Goal: Use online tool/utility: Utilize a website feature to perform a specific function

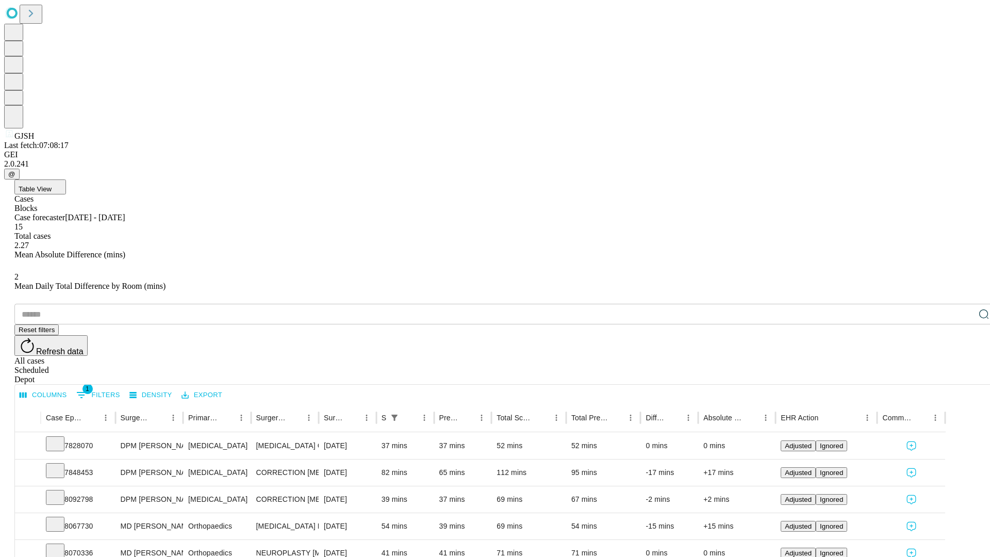
click at [52, 185] on span "Table View" at bounding box center [35, 189] width 33 height 8
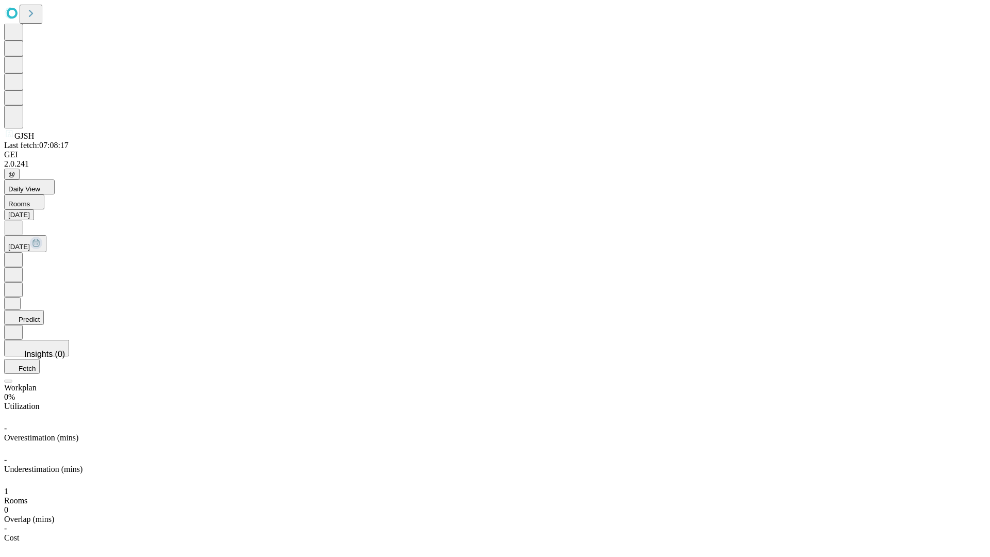
click at [44, 310] on button "Predict" at bounding box center [24, 317] width 40 height 15
